Goal: Information Seeking & Learning: Learn about a topic

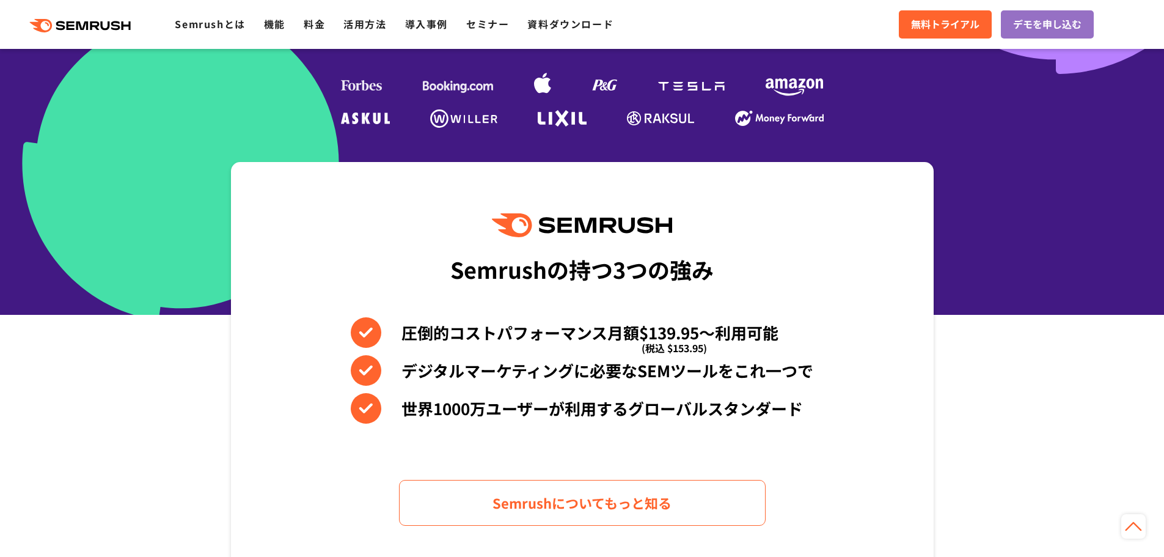
scroll to position [183, 0]
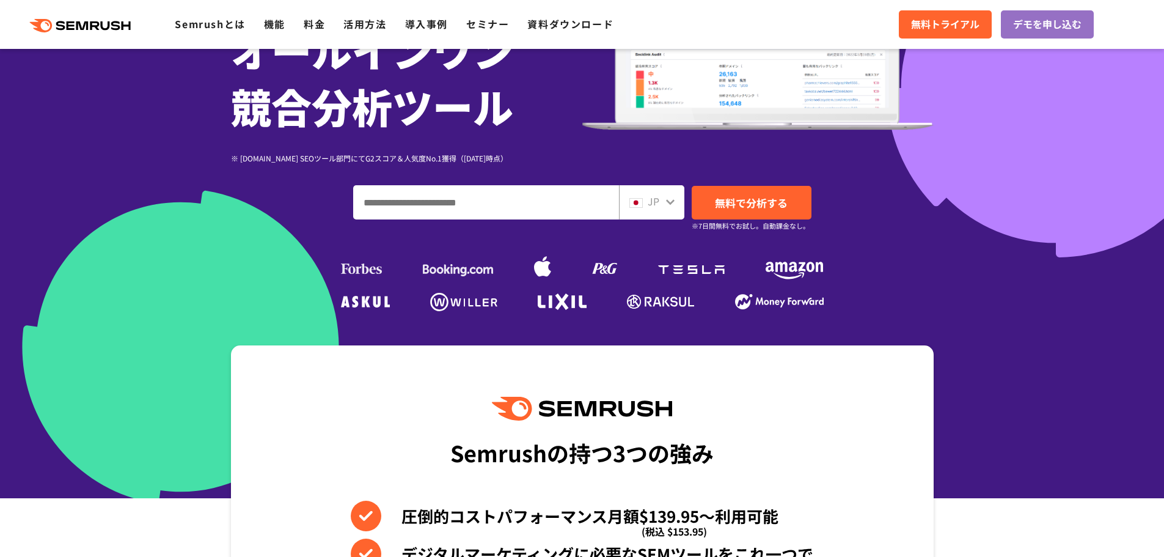
click at [402, 214] on input "ドメイン、キーワードまたはURLを入力してください" at bounding box center [486, 202] width 265 height 33
click at [436, 196] on input "ドメイン、キーワードまたはURLを入力してください" at bounding box center [486, 202] width 265 height 33
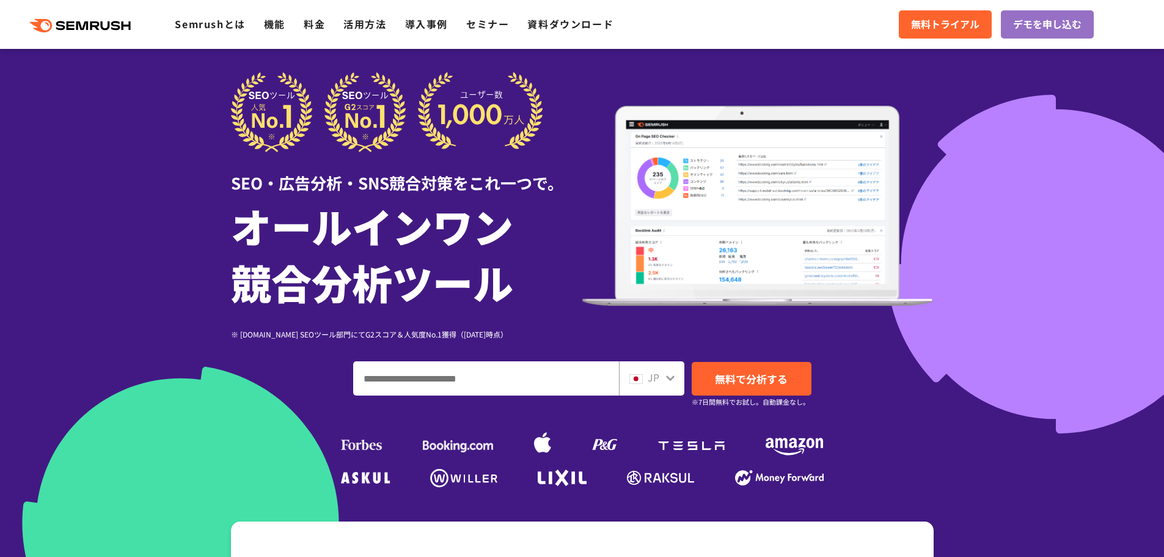
scroll to position [0, 0]
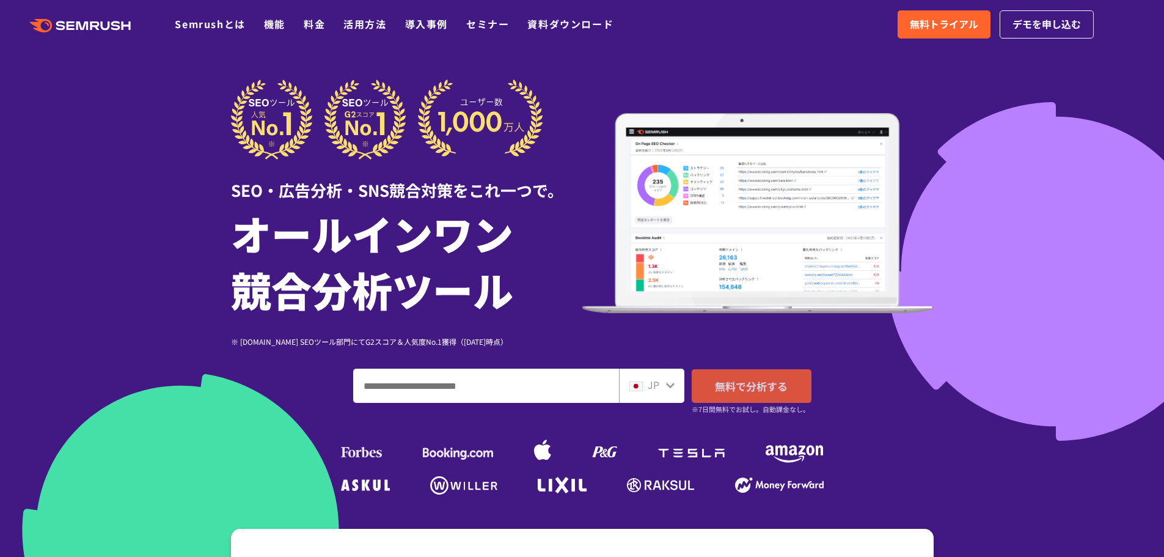
click at [750, 394] on link "無料で分析する" at bounding box center [752, 386] width 120 height 34
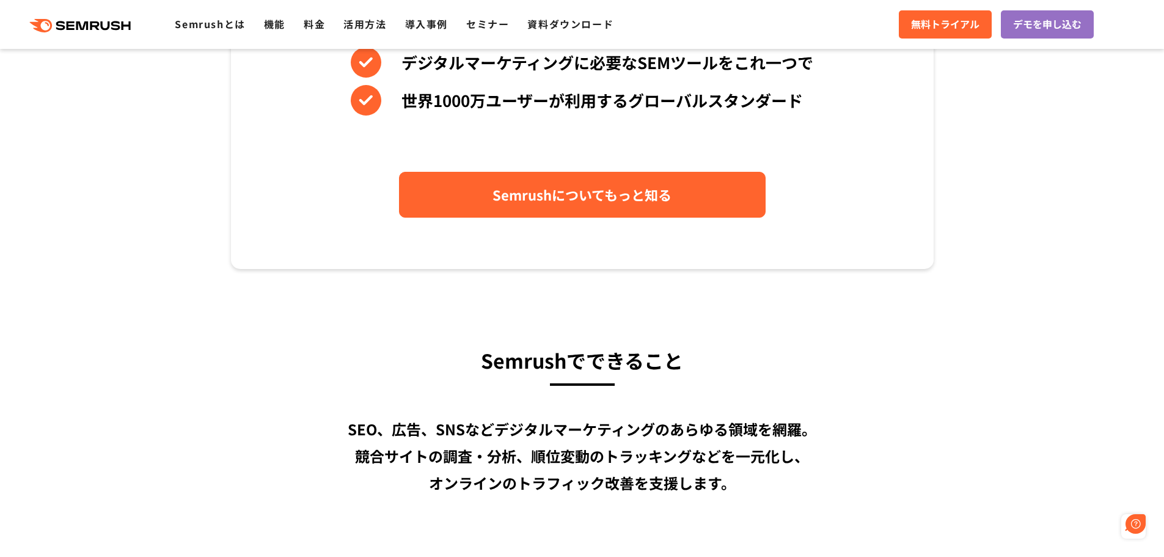
scroll to position [672, 0]
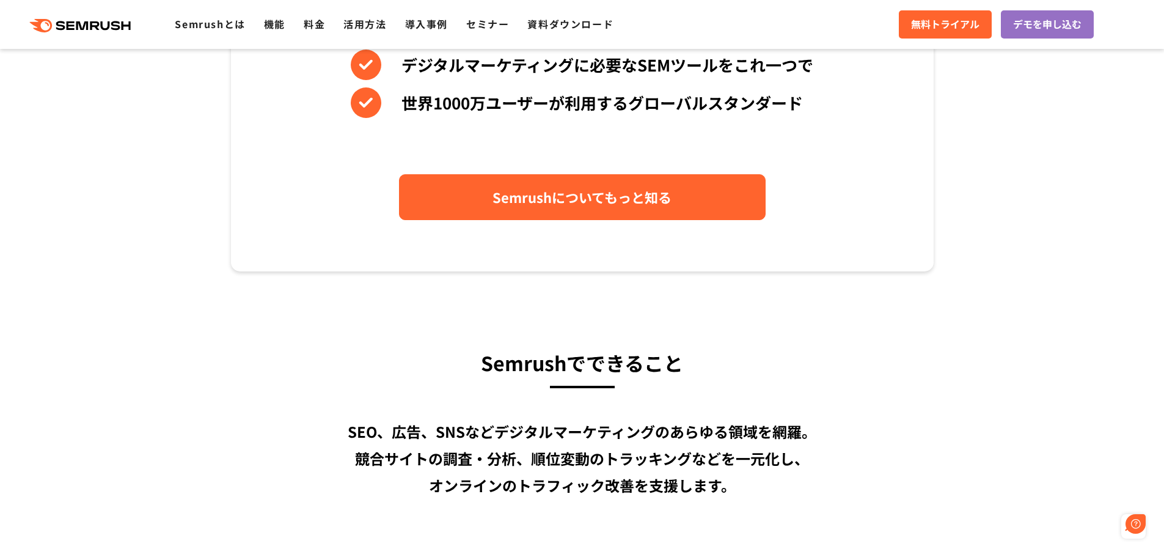
click at [576, 174] on link "Semrushについてもっと知る" at bounding box center [582, 197] width 367 height 46
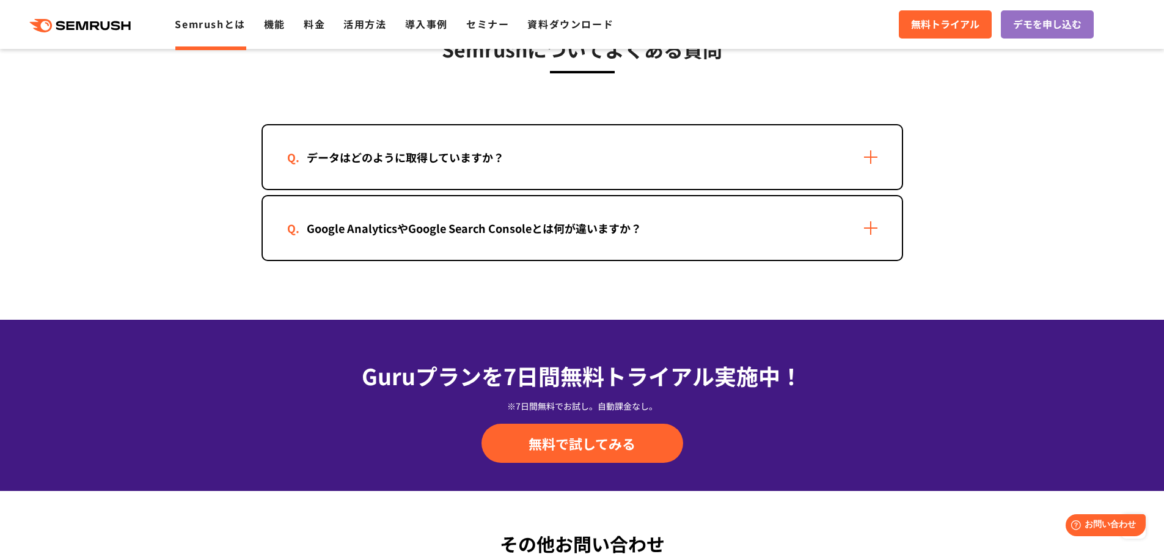
scroll to position [2383, 0]
